Goal: Communication & Community: Answer question/provide support

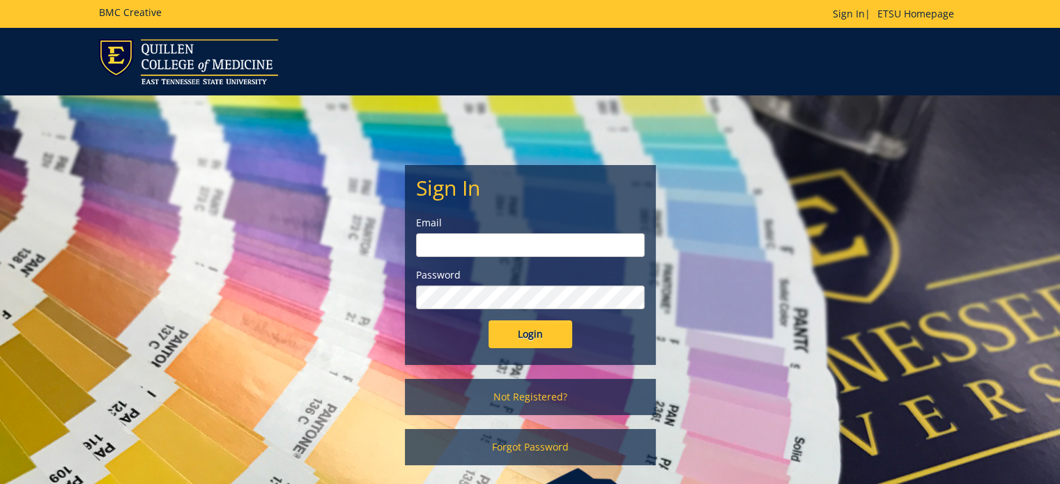
click at [484, 244] on input "email" at bounding box center [530, 245] width 229 height 24
type input "[EMAIL_ADDRESS][DOMAIN_NAME]"
click at [489, 321] on input "Login" at bounding box center [531, 335] width 84 height 28
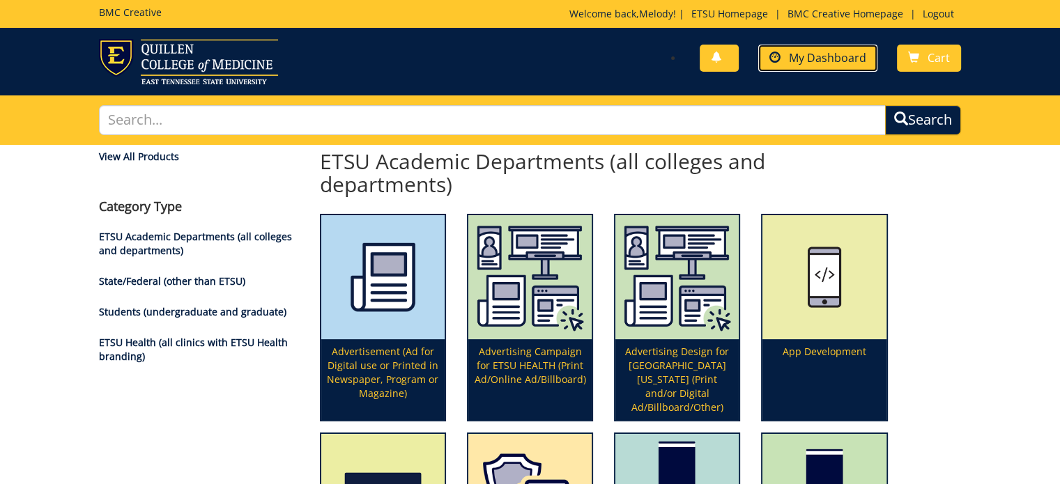
click at [796, 46] on link "My Dashboard" at bounding box center [817, 58] width 119 height 27
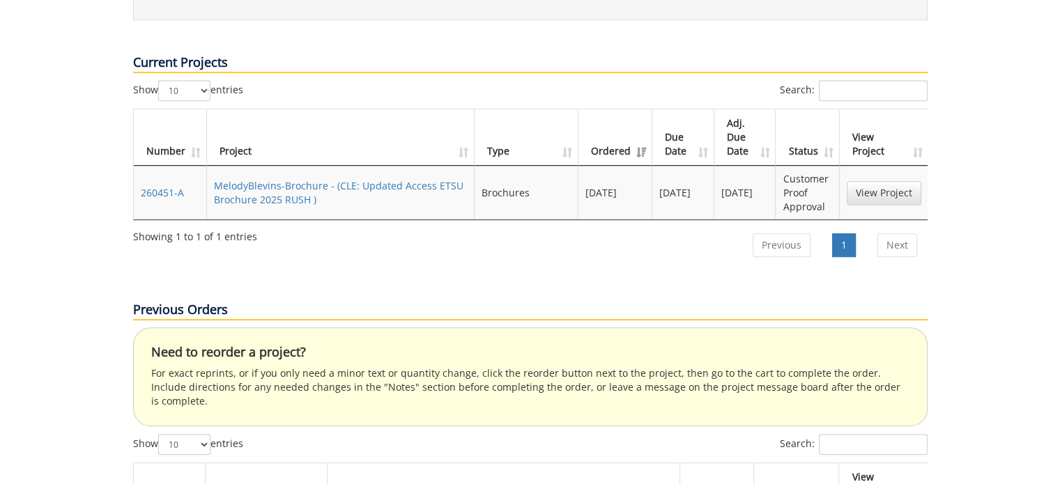
scroll to position [598, 0]
click at [869, 164] on td "View Project" at bounding box center [884, 191] width 89 height 54
click at [868, 180] on link "View Project" at bounding box center [884, 192] width 75 height 24
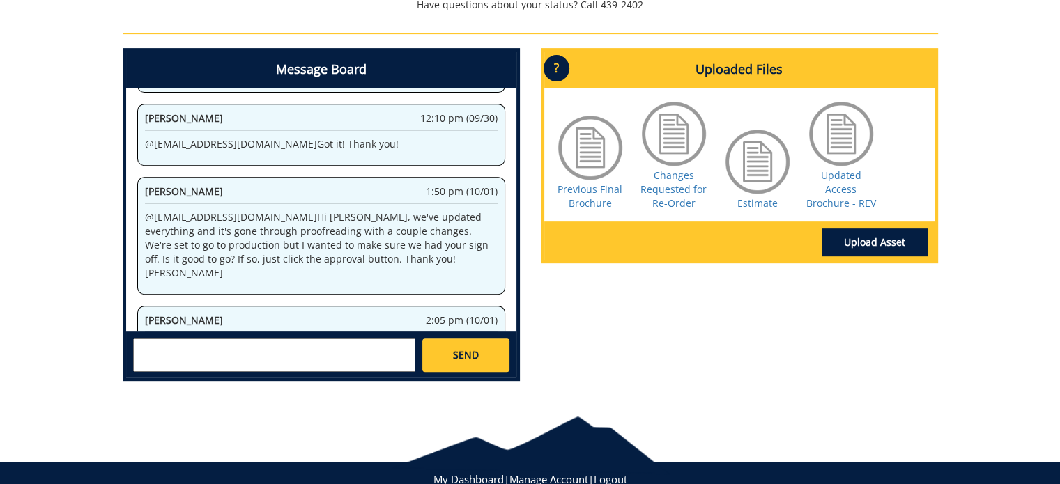
scroll to position [602, 0]
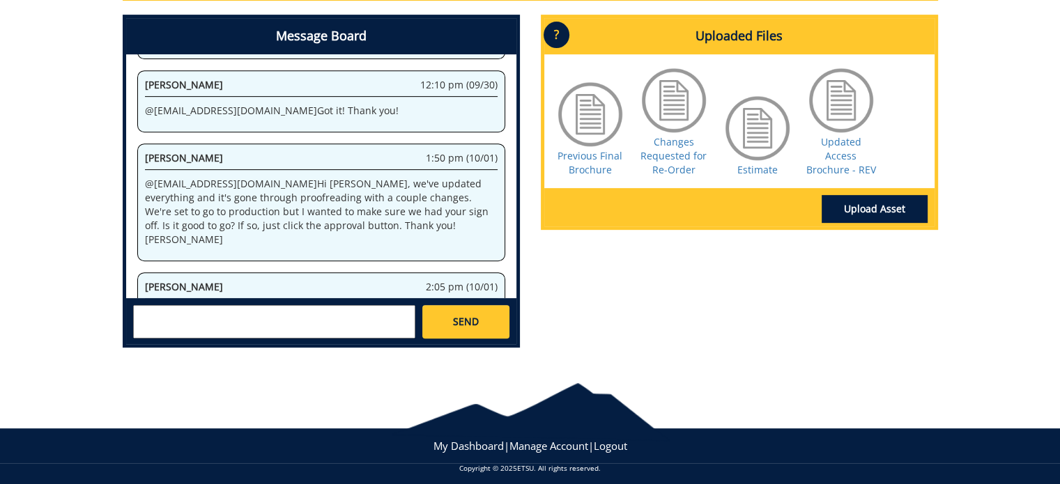
click at [304, 321] on textarea at bounding box center [274, 321] width 282 height 33
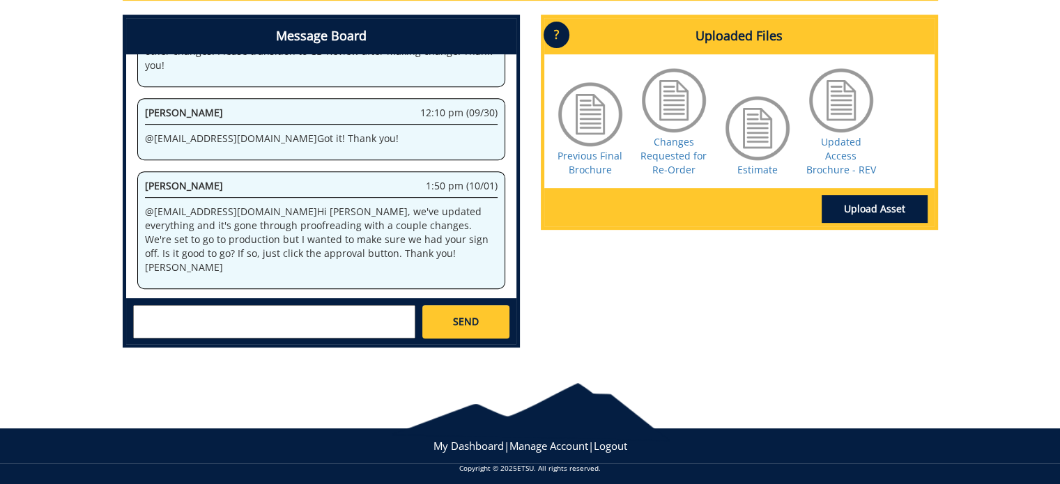
scroll to position [1061, 0]
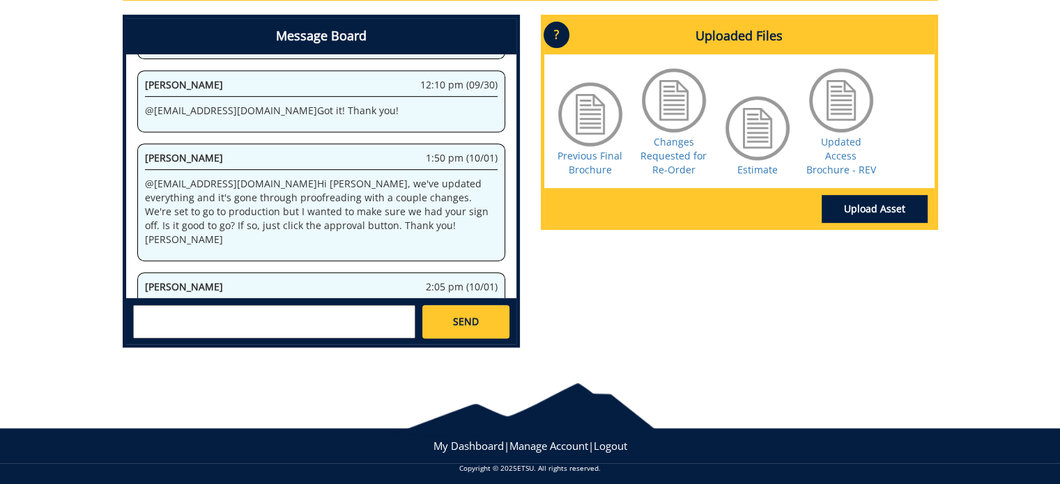
click at [270, 313] on textarea at bounding box center [274, 321] width 282 height 33
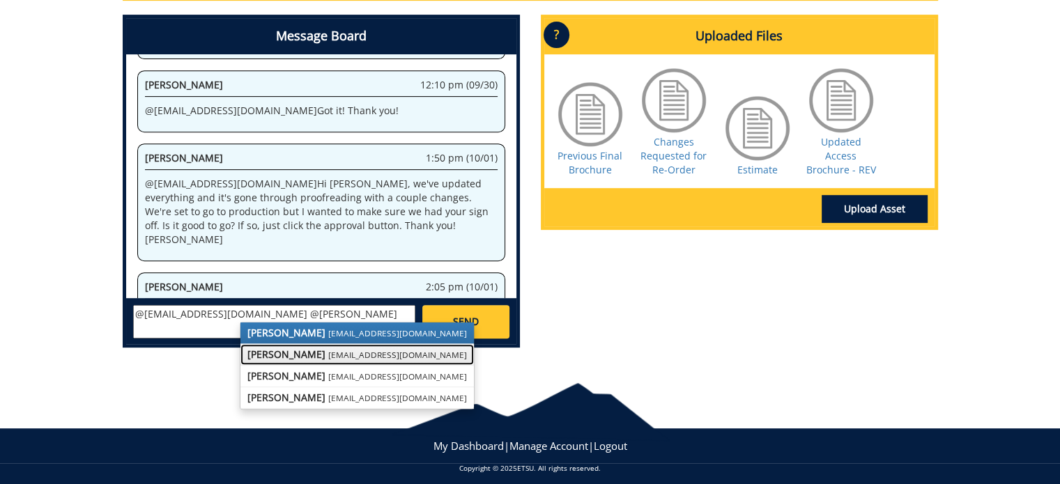
click at [295, 357] on strong "[PERSON_NAME]" at bounding box center [286, 354] width 78 height 13
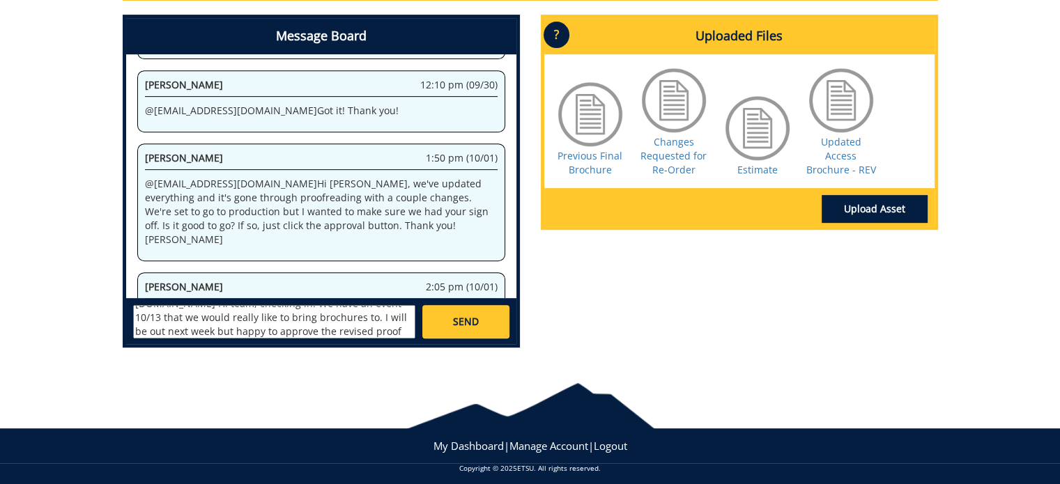
scroll to position [38, 0]
click at [282, 318] on textarea "@[EMAIL_ADDRESS][DOMAIN_NAME] @[EMAIL_ADDRESS][DOMAIN_NAME] Hi team, checking i…" at bounding box center [274, 321] width 282 height 33
click at [382, 327] on textarea "@[EMAIL_ADDRESS][DOMAIN_NAME] @[EMAIL_ADDRESS][DOMAIN_NAME] Hi team, checking i…" at bounding box center [274, 321] width 282 height 33
type textarea "@[EMAIL_ADDRESS][DOMAIN_NAME] @[EMAIL_ADDRESS][DOMAIN_NAME] Hi team, checking i…"
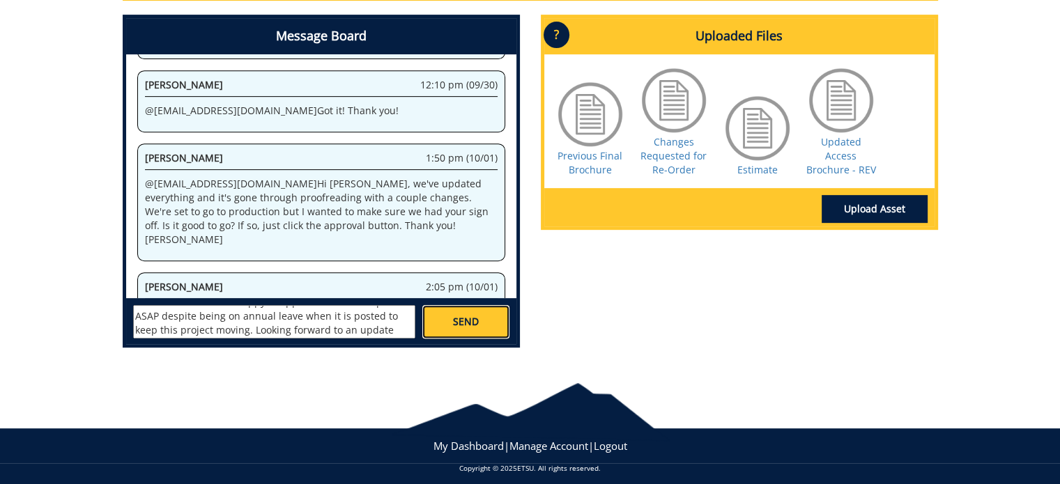
click at [478, 315] on span "SEND" at bounding box center [466, 322] width 26 height 14
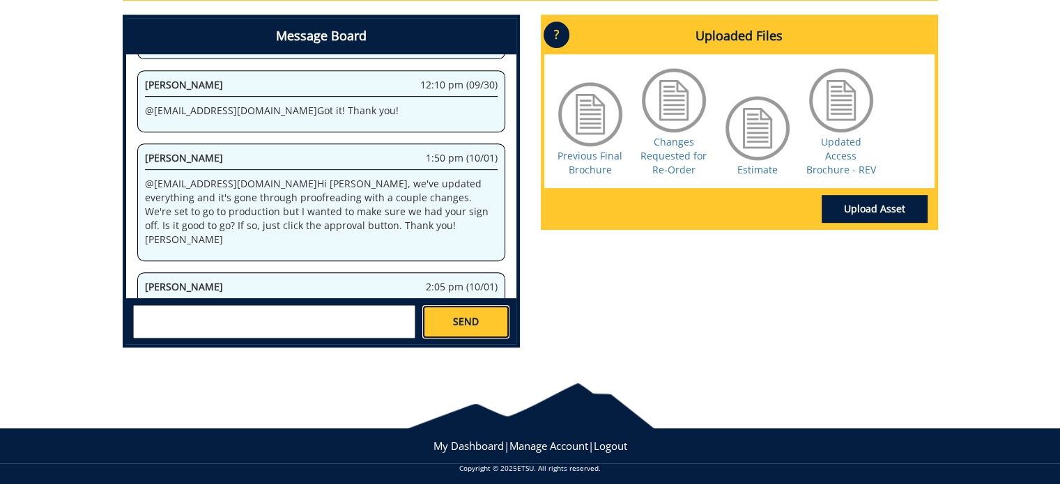
scroll to position [0, 0]
